Goal: Task Accomplishment & Management: Use online tool/utility

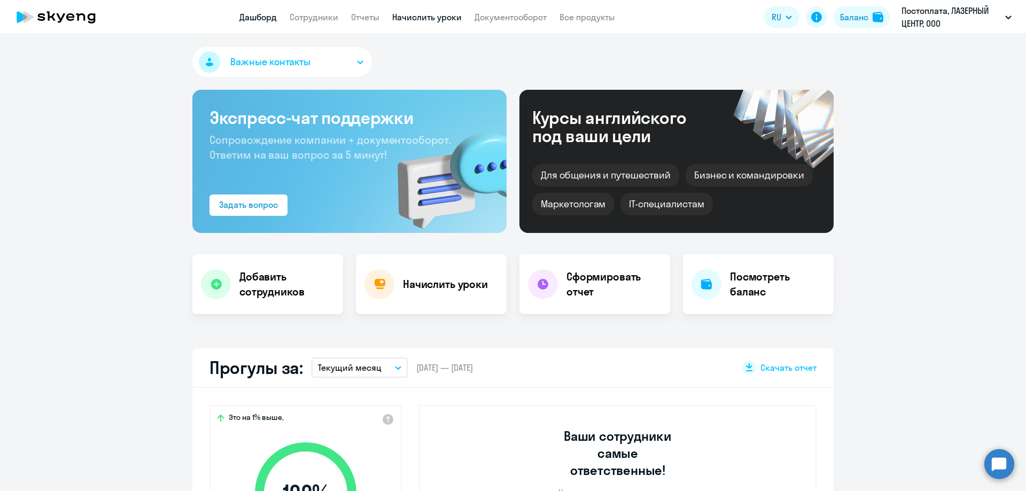
click at [420, 16] on link "Начислить уроки" at bounding box center [426, 17] width 69 height 11
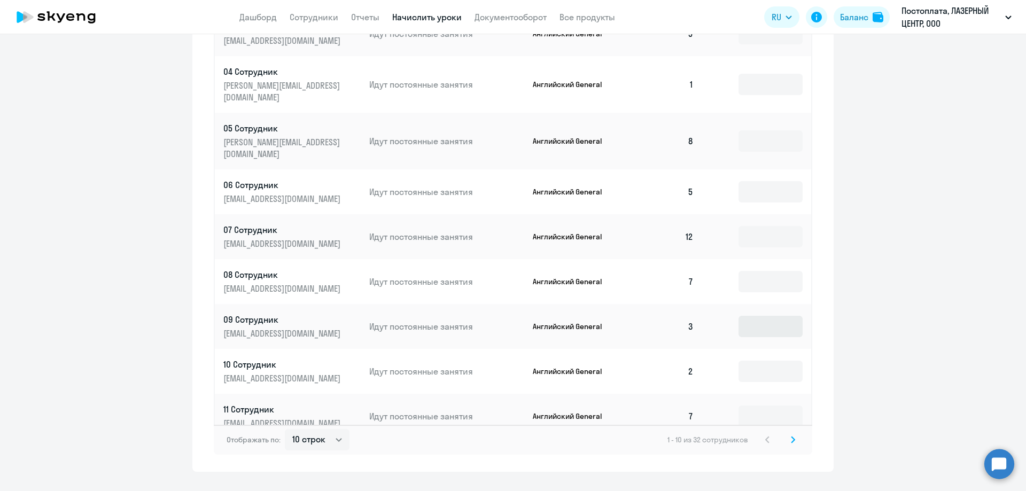
scroll to position [522, 0]
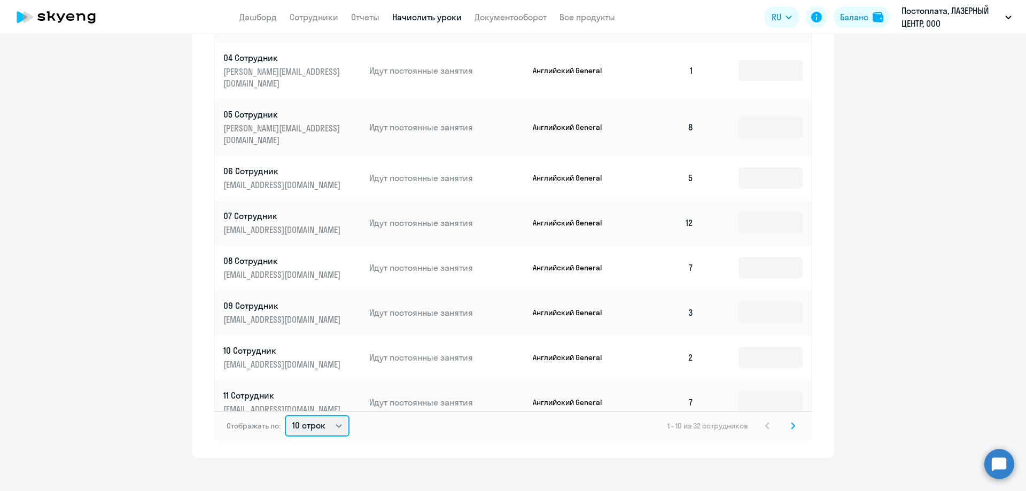
click at [335, 417] on select "10 строк 30 строк 50 строк" at bounding box center [317, 425] width 65 height 21
select select "50"
click at [285, 415] on select "10 строк 30 строк 50 строк" at bounding box center [317, 425] width 65 height 21
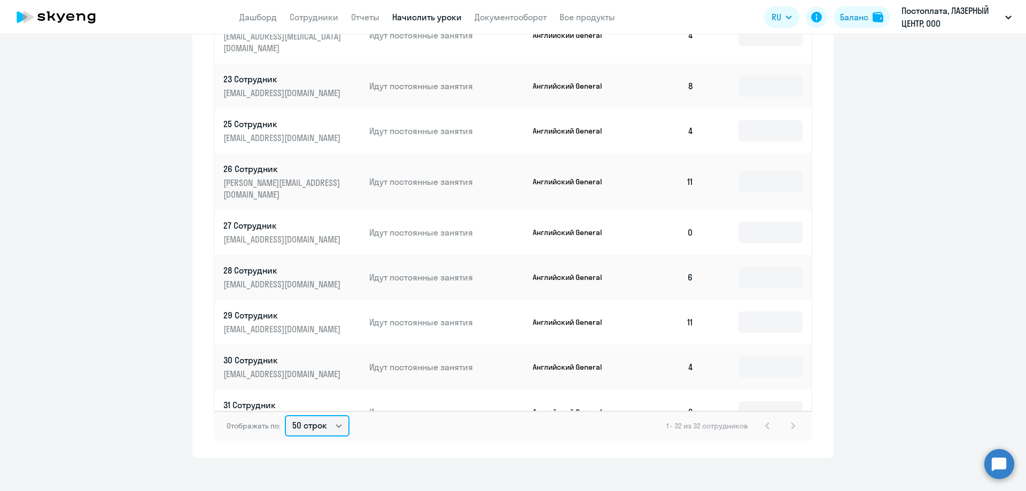
scroll to position [978, 0]
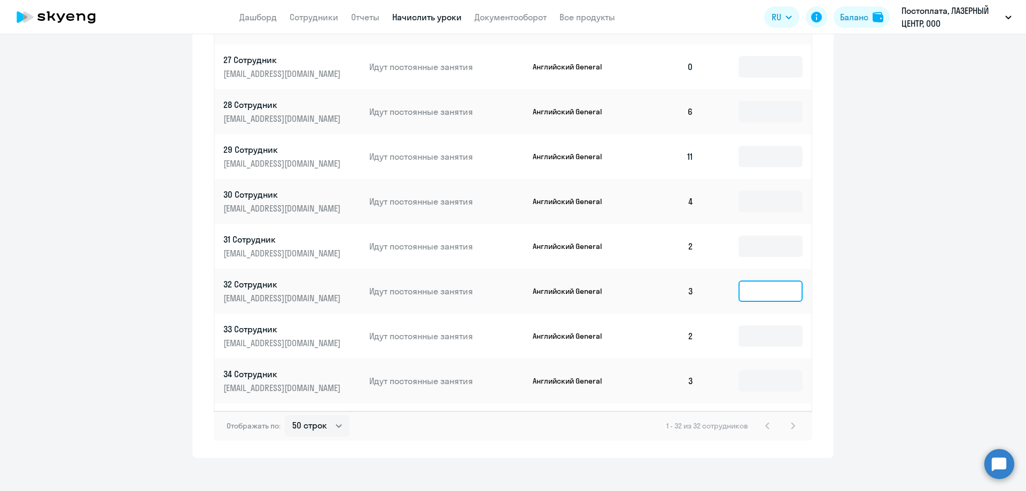
click at [754, 281] on input at bounding box center [771, 291] width 64 height 21
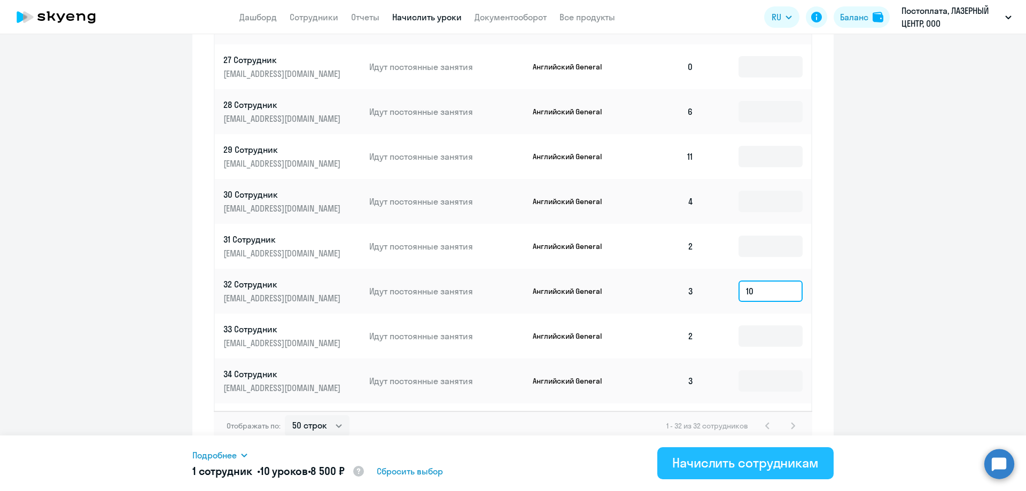
type input "10"
click at [699, 472] on button "Начислить сотрудникам" at bounding box center [746, 463] width 176 height 32
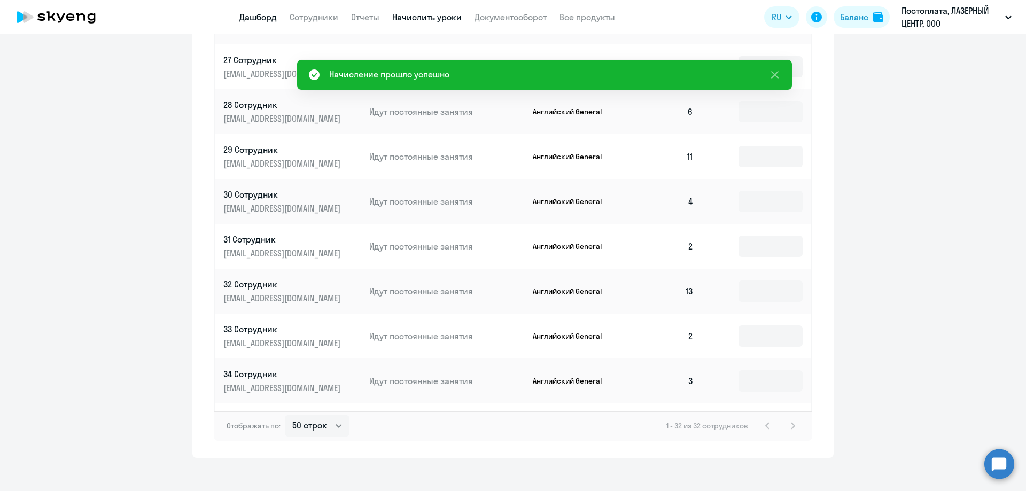
click at [273, 20] on link "Дашборд" at bounding box center [257, 17] width 37 height 11
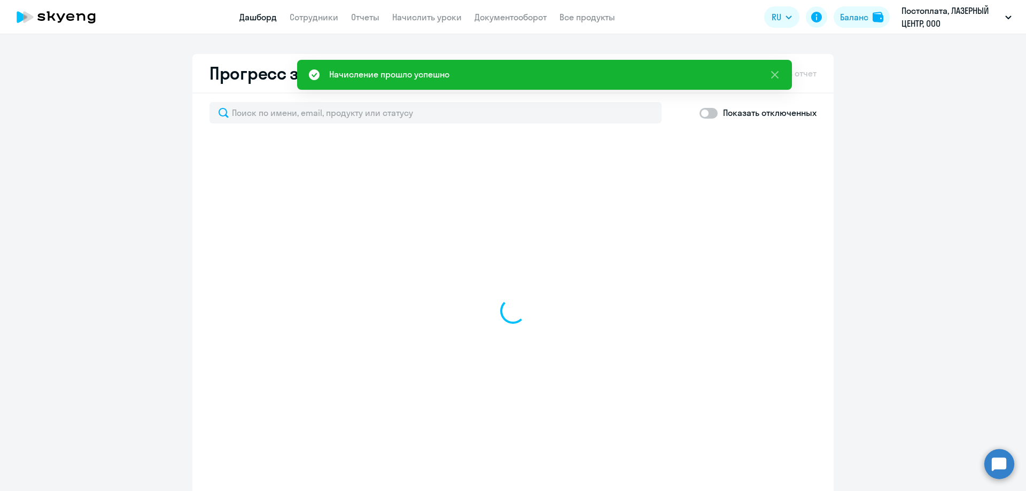
scroll to position [598, 0]
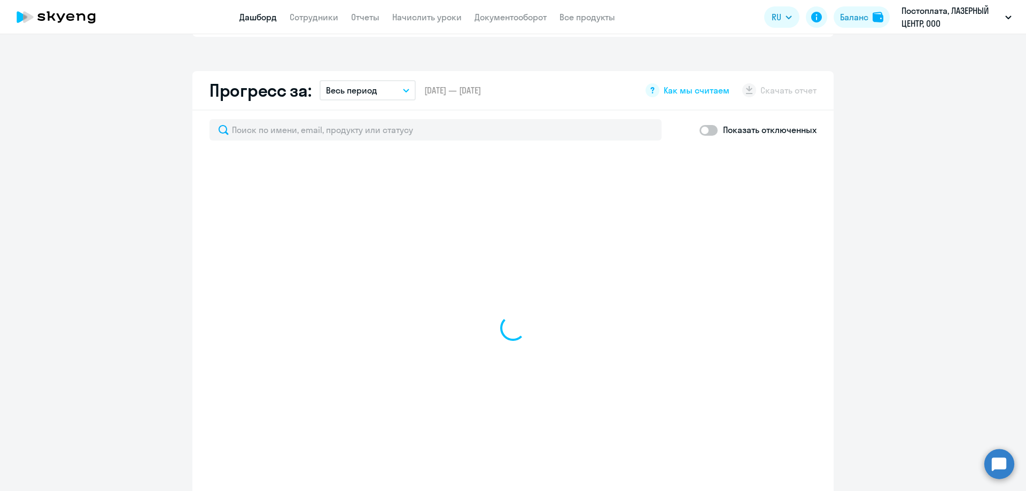
select select "30"
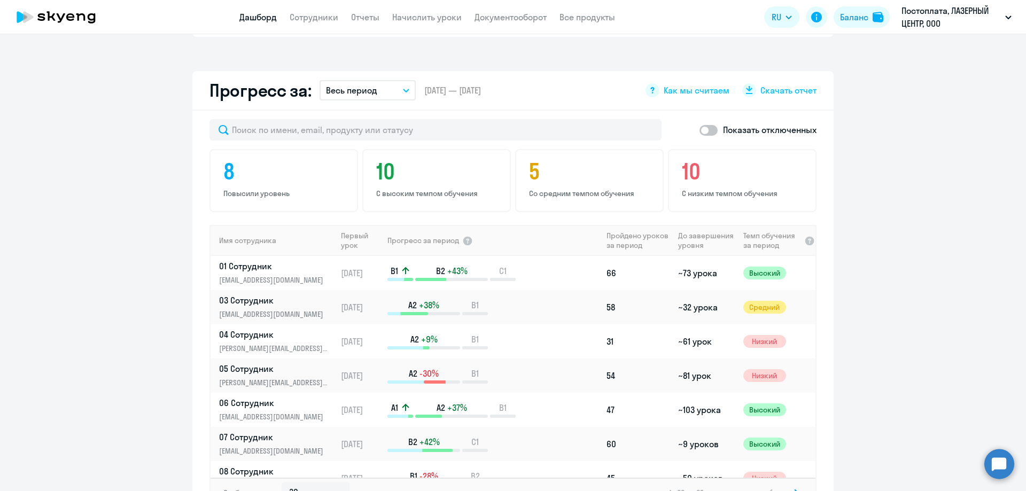
drag, startPoint x: 930, startPoint y: 133, endPoint x: 890, endPoint y: 166, distance: 52.4
click at [930, 133] on app-progress-dashboard "Прогресс за: Весь период – [DATE] — [DATE] Как мы считаем Скачать отчет Показат…" at bounding box center [513, 301] width 1026 height 460
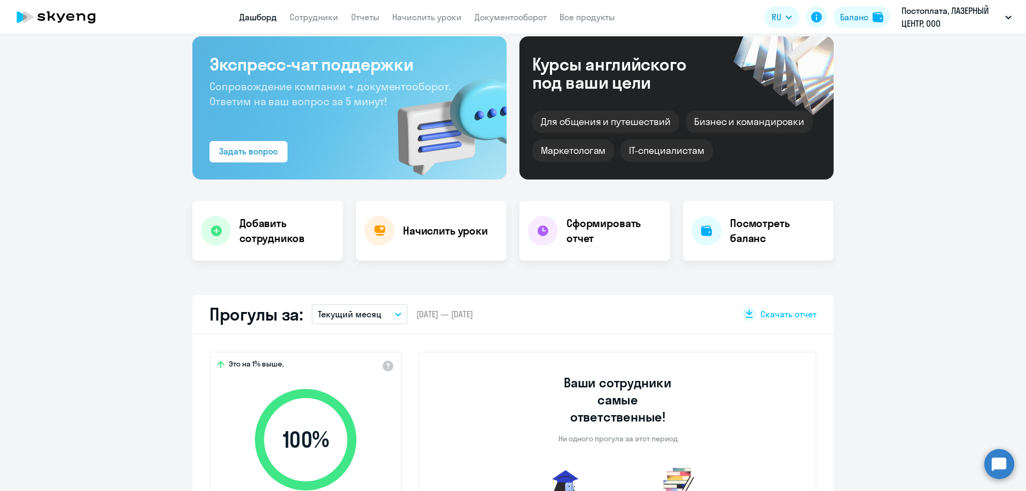
scroll to position [0, 0]
